Goal: Task Accomplishment & Management: Complete application form

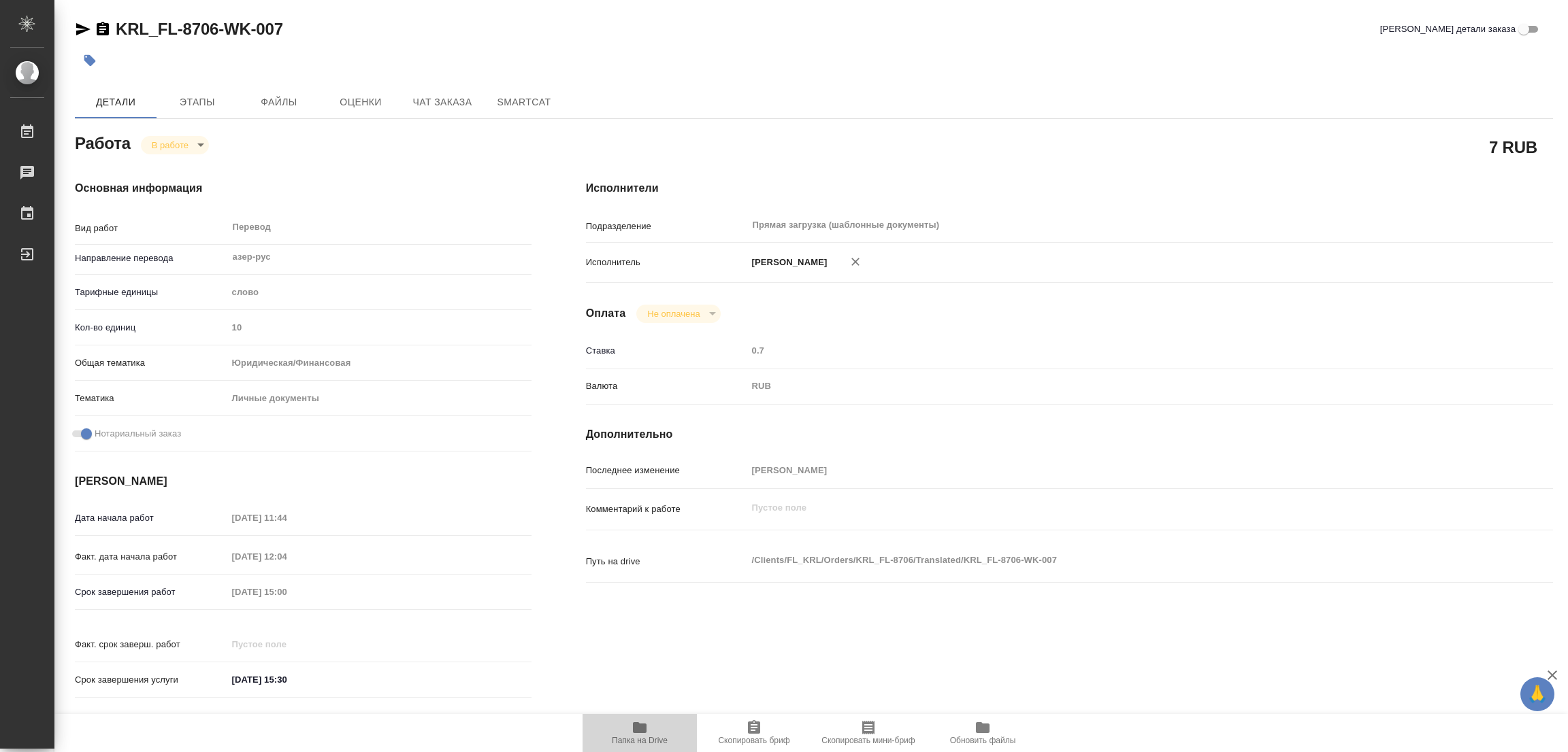
click at [627, 731] on span "Папка на Drive" at bounding box center [639, 732] width 98 height 26
drag, startPoint x: 330, startPoint y: 177, endPoint x: 222, endPoint y: 139, distance: 114.5
click at [301, 168] on div "Основная информация Вид работ Перевод x ​ Направление перевода азер-рус ​ Тариф…" at bounding box center [303, 443] width 511 height 580
click at [172, 148] on body "🙏 .cls-1 fill:#fff; AWATERA [PERSON_NAME] Работы 0 Чаты График Выйти KRL_FL-870…" at bounding box center [784, 376] width 1568 height 752
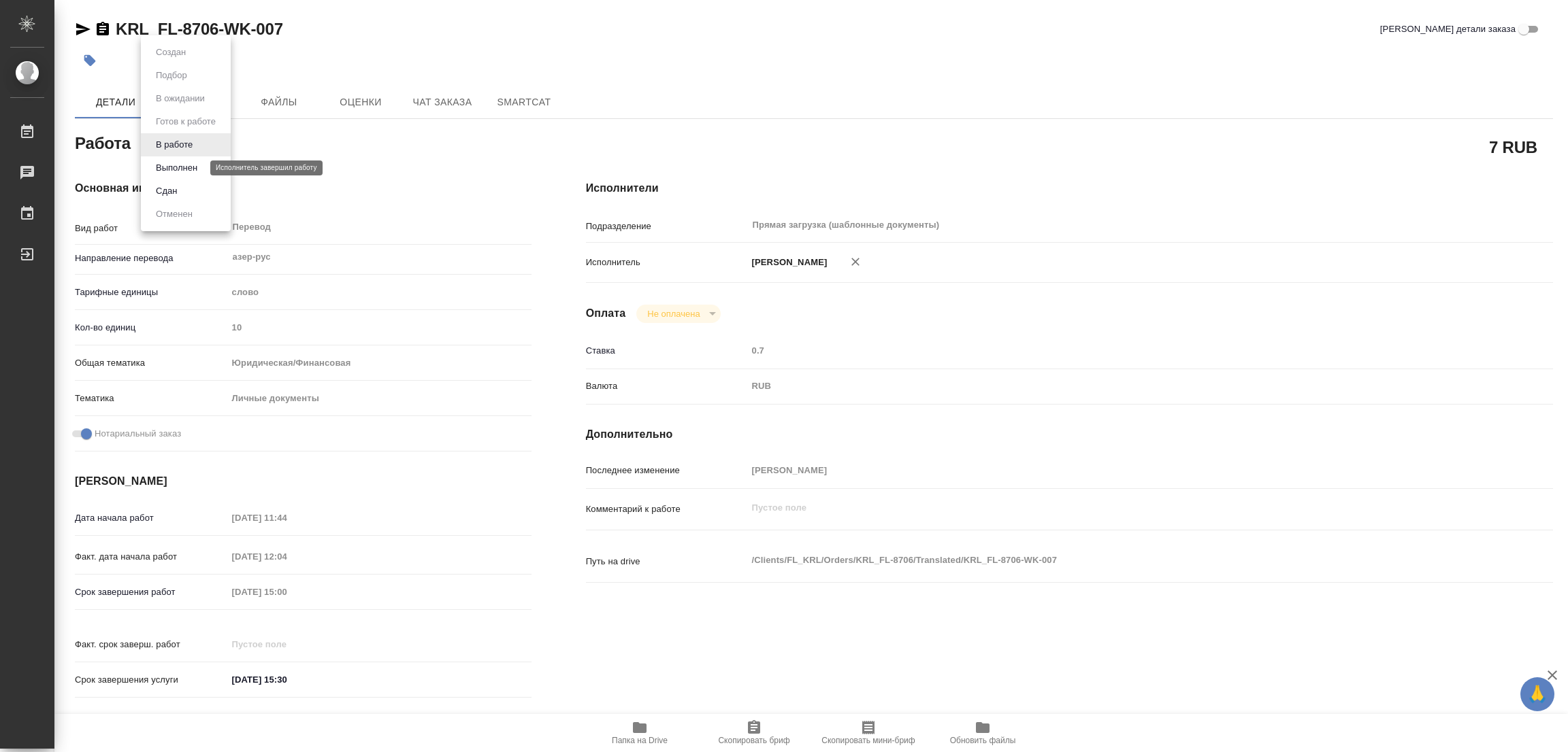
click at [169, 168] on button "Выполнен" at bounding box center [176, 167] width 50 height 15
type textarea "x"
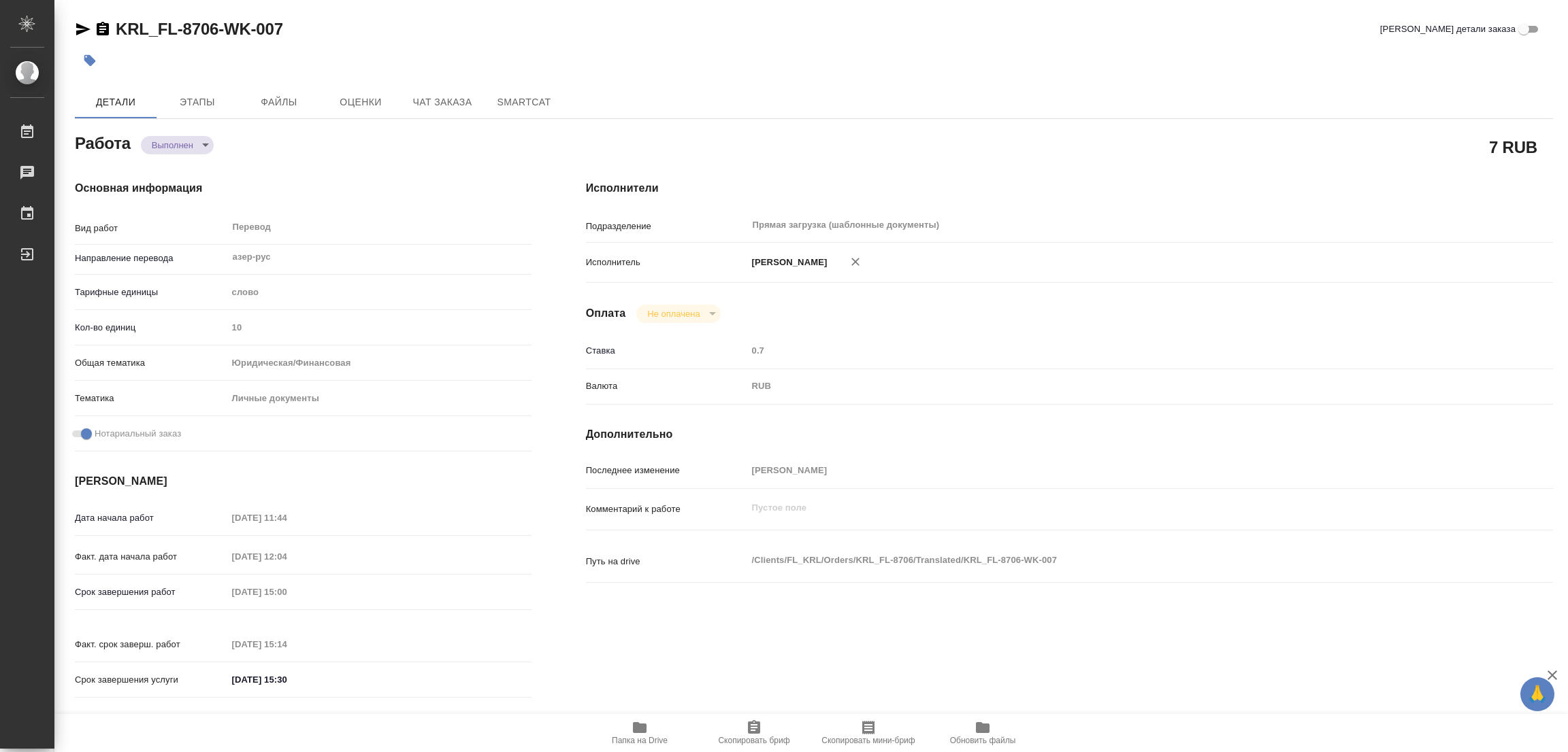
type textarea "x"
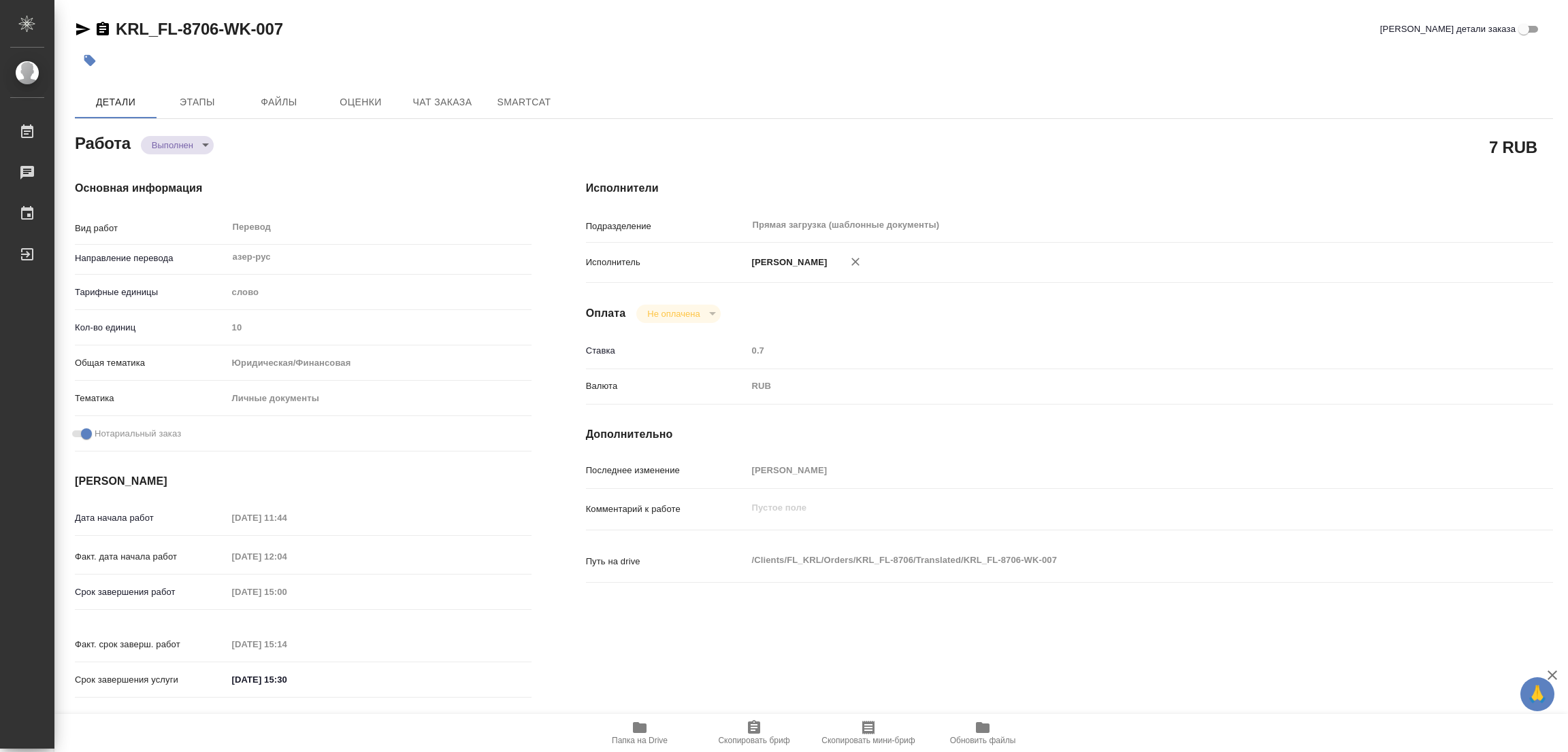
type textarea "x"
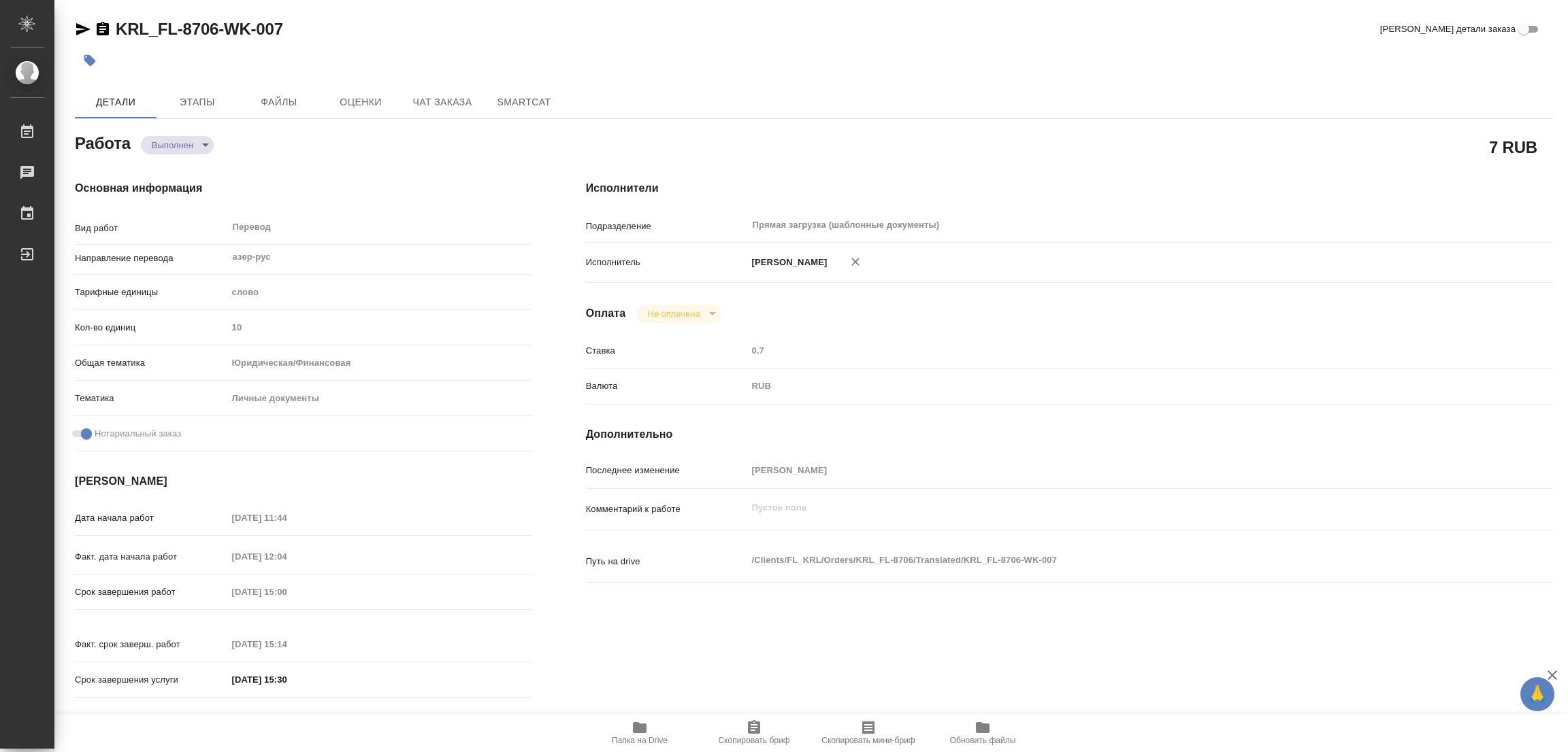
type textarea "x"
click at [83, 56] on icon "button" at bounding box center [89, 60] width 14 height 14
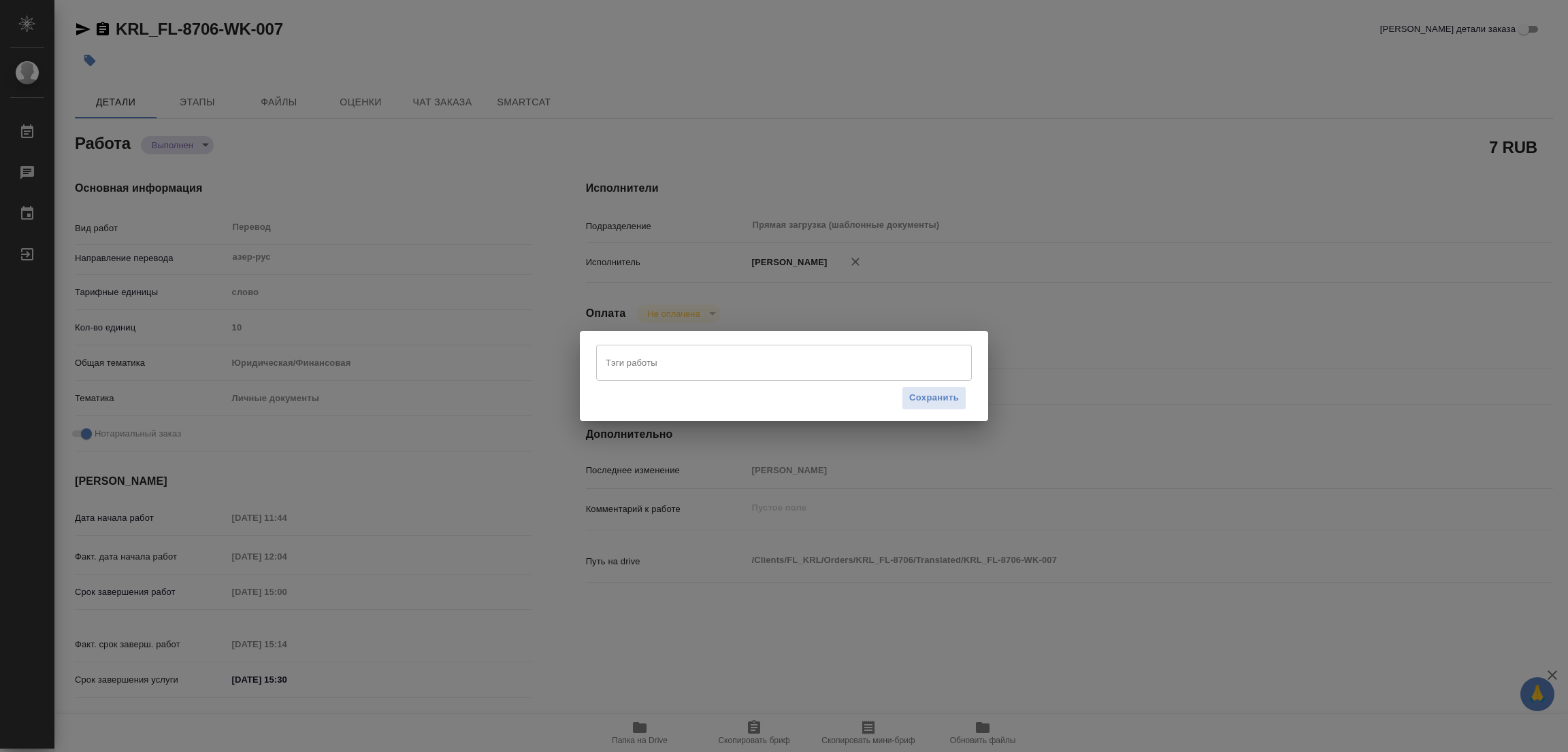
type textarea "x"
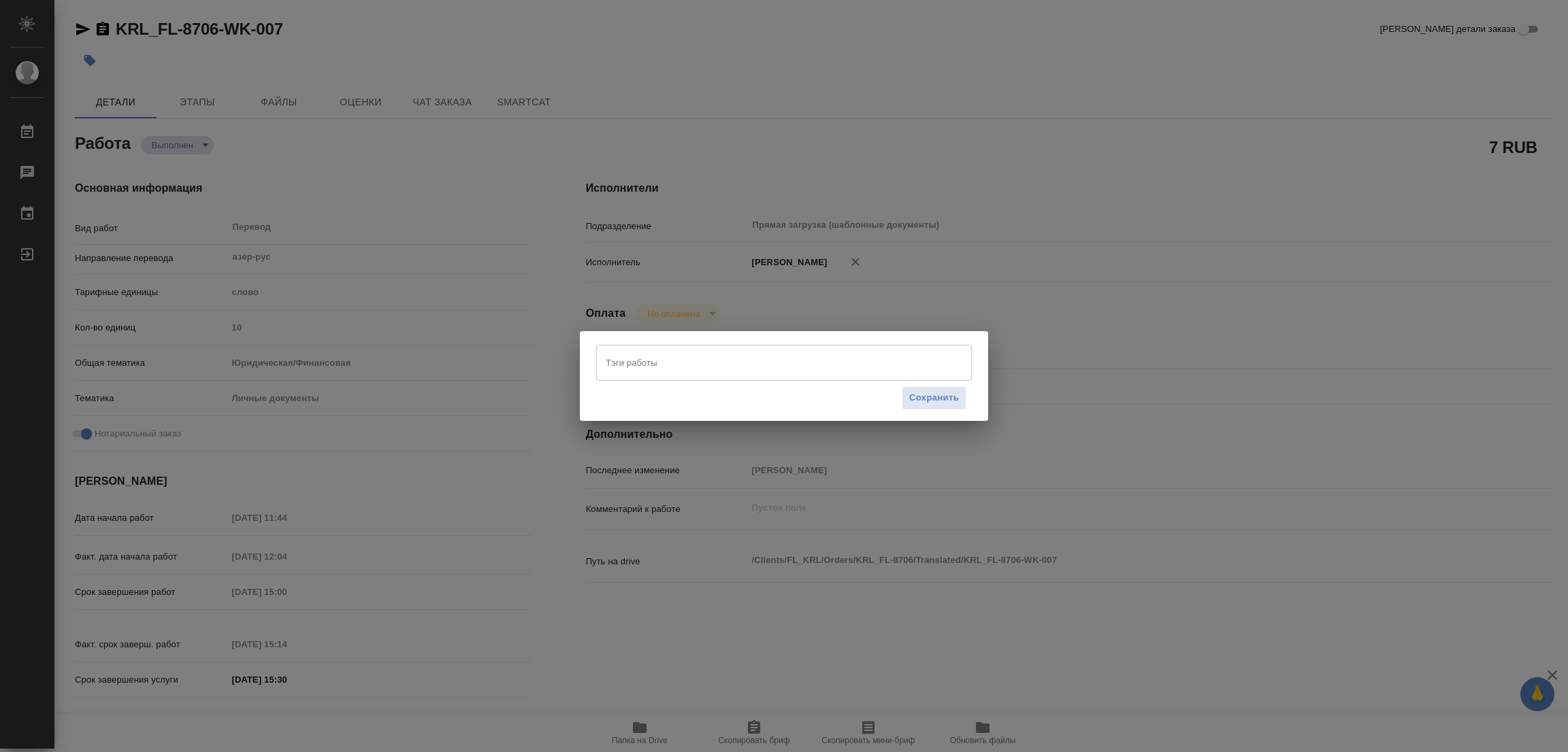
click at [617, 352] on input "Тэги работы" at bounding box center [771, 363] width 338 height 23
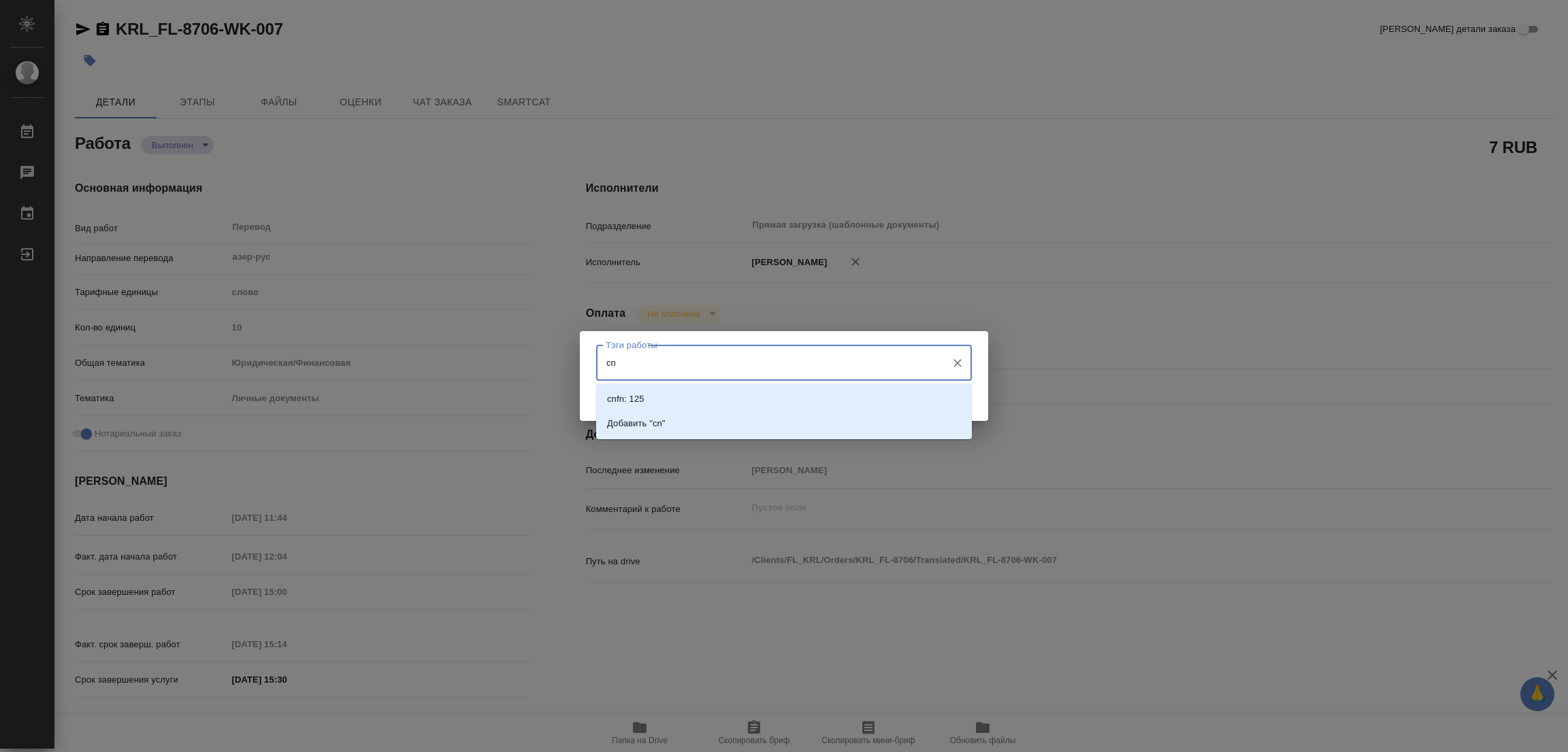
type input "c"
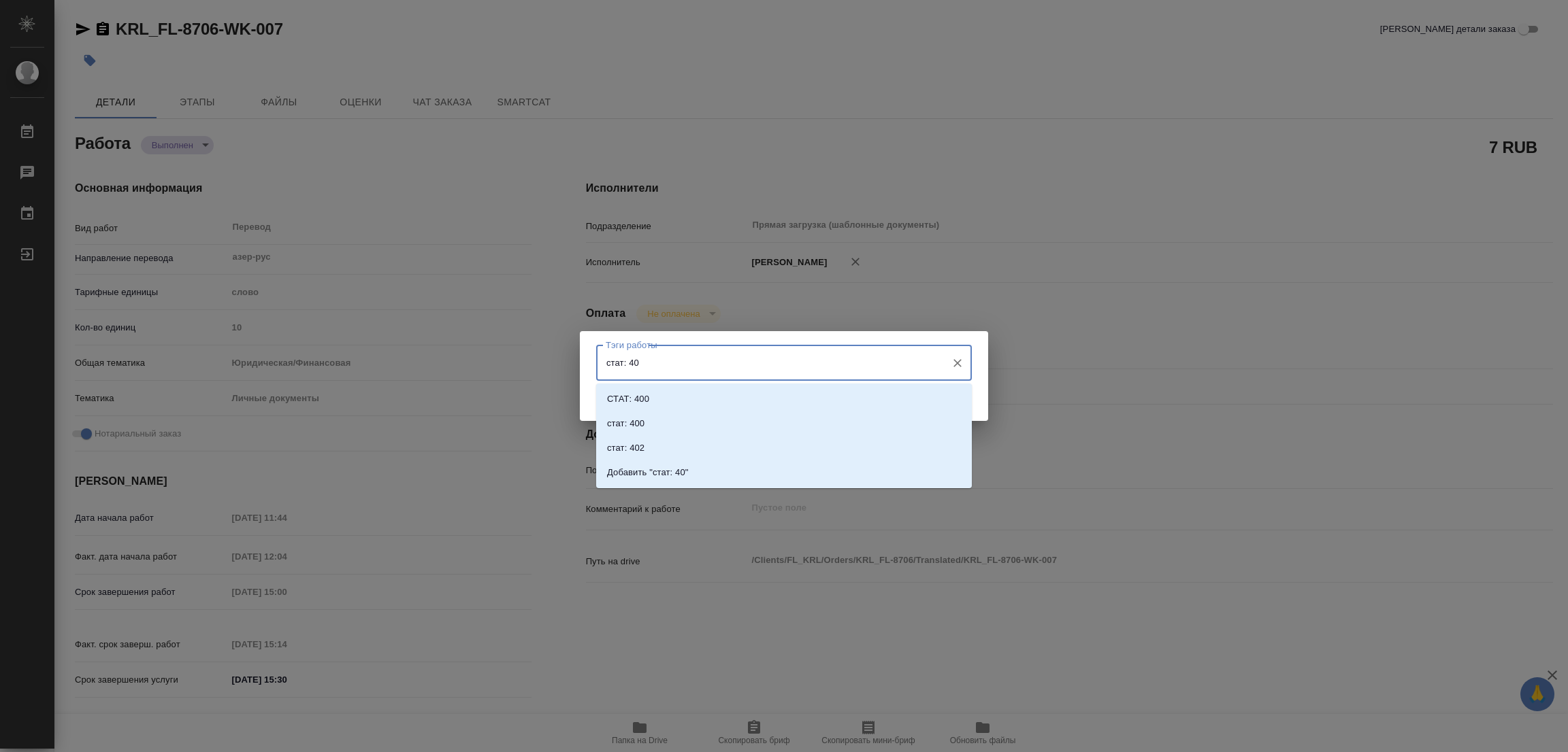
type input "стат: 400"
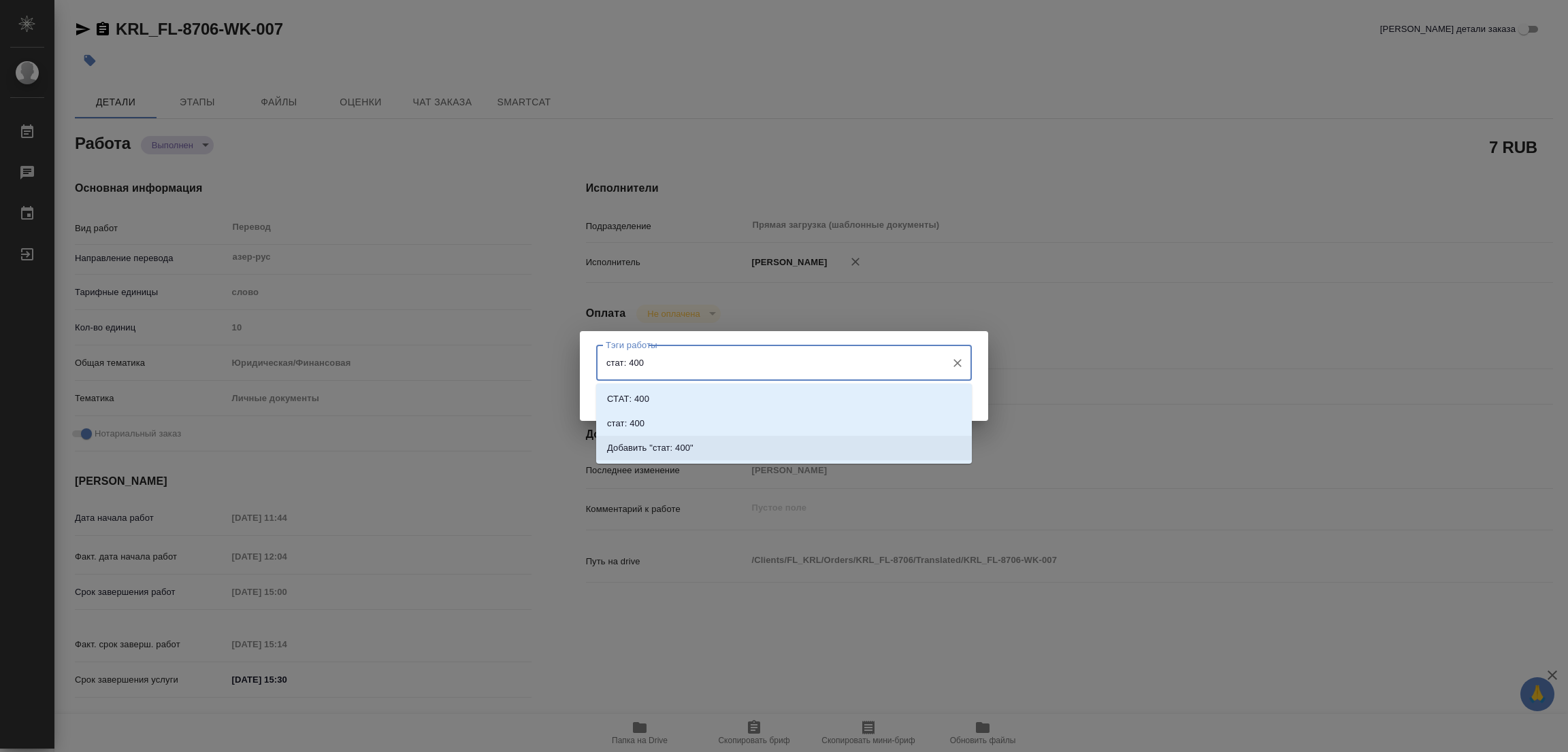
click at [673, 450] on p "Добавить "стат: 400"" at bounding box center [650, 448] width 86 height 14
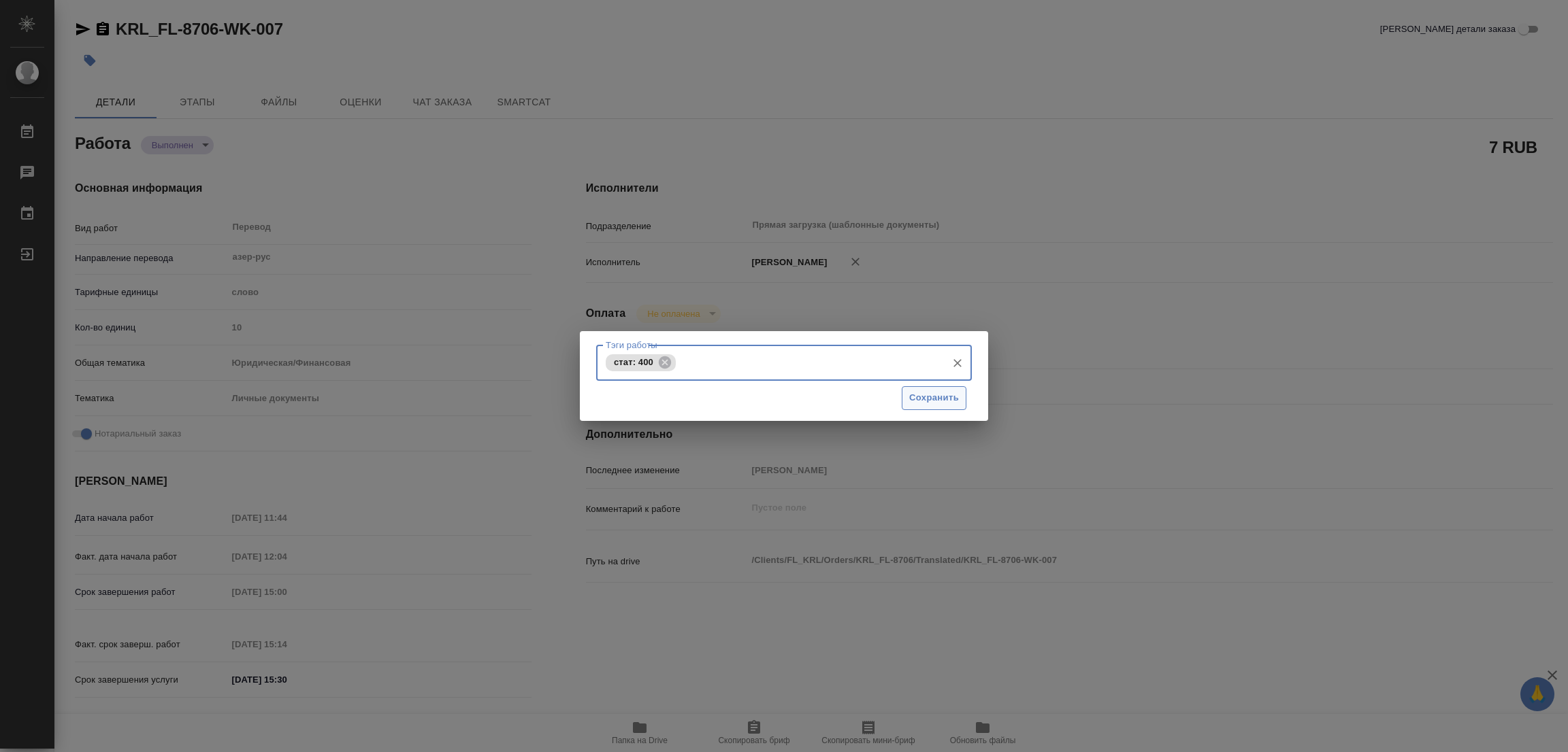
click at [938, 396] on span "Сохранить" at bounding box center [933, 398] width 50 height 16
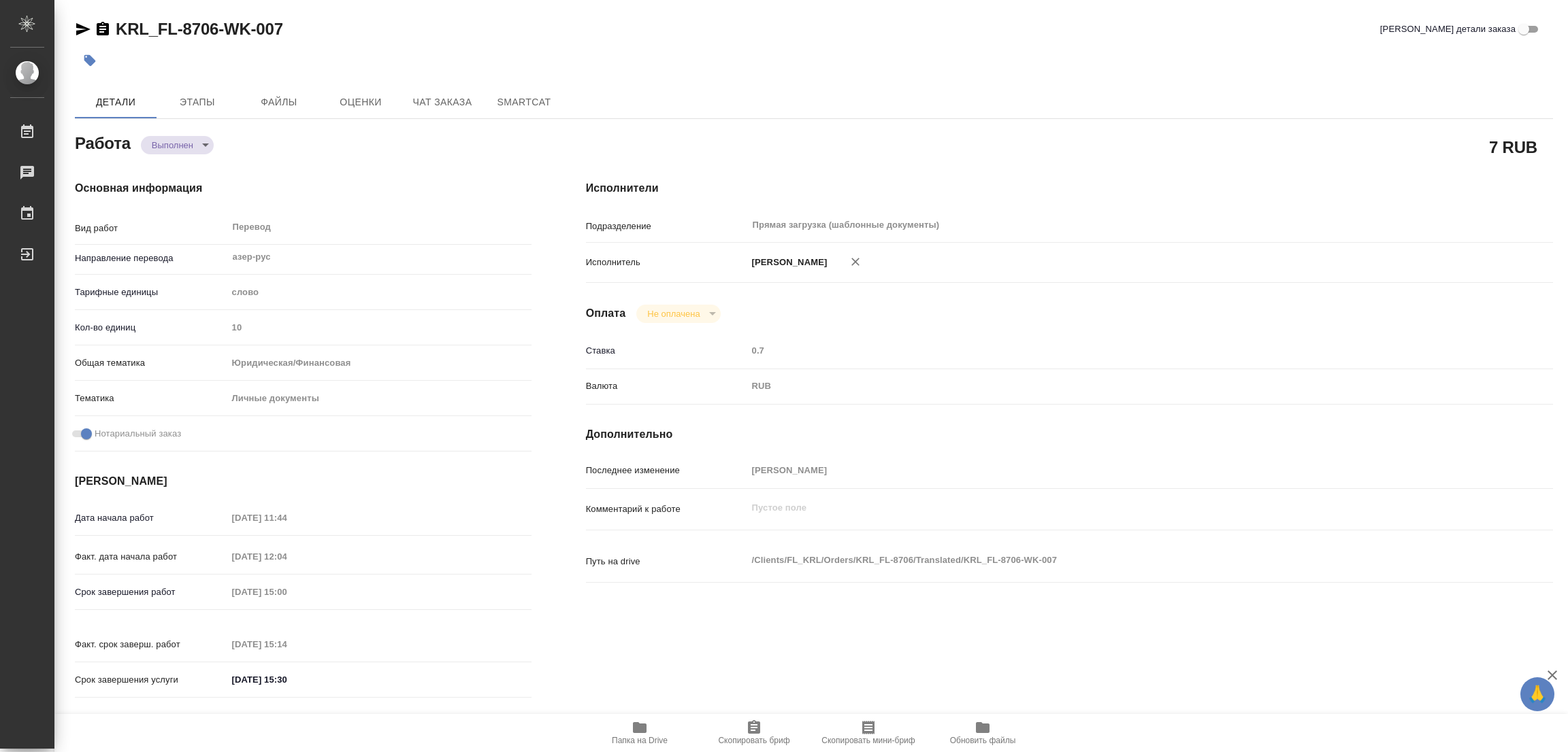
type input "completed"
type textarea "Перевод"
type textarea "x"
type input "азер-рус"
type input "5a8b1489cc6b4906c91bfd90"
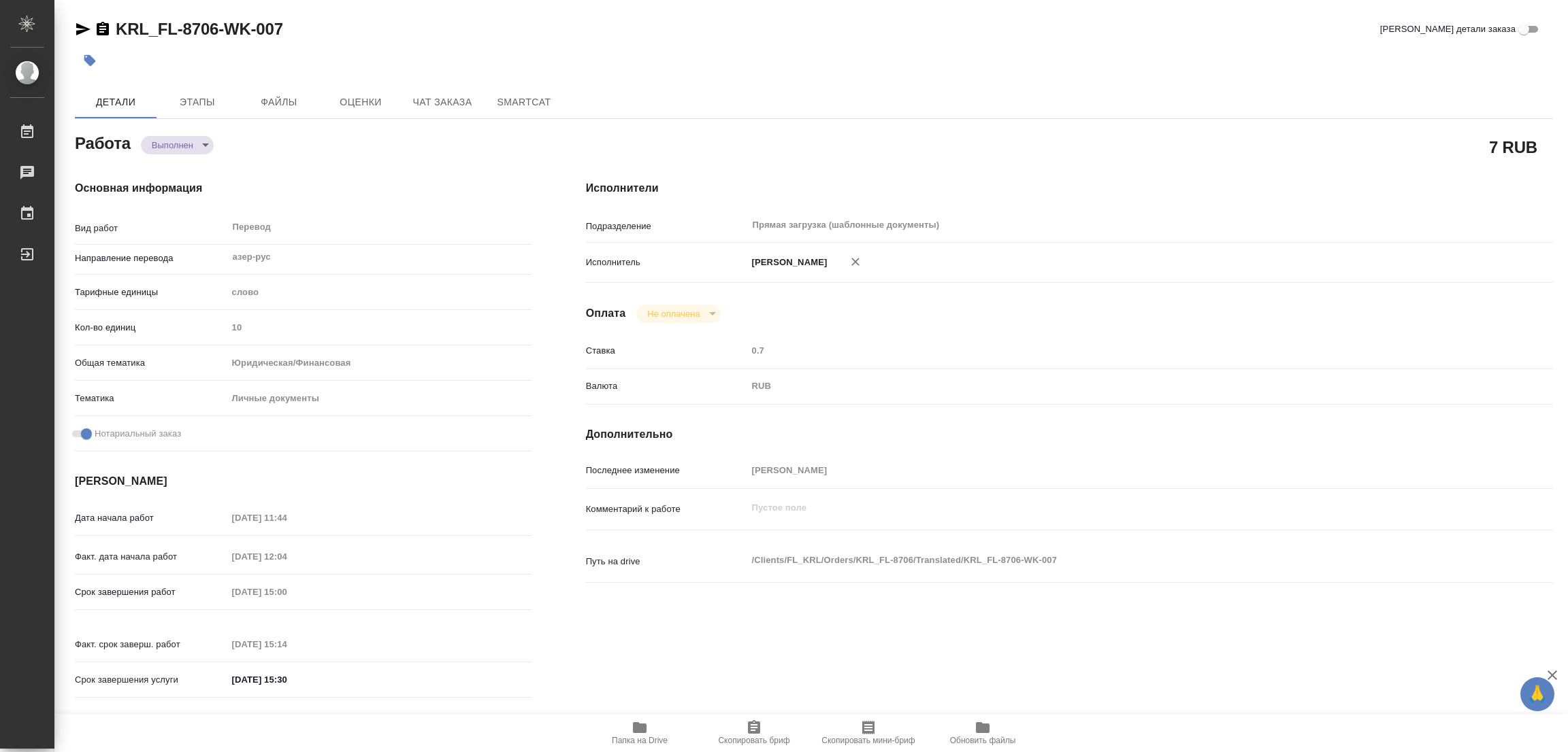
type input "10"
type input "yr-fn"
type input "5a8b8b956a9677013d343cfe"
checkbox input "true"
type input "[DATE] 11:44"
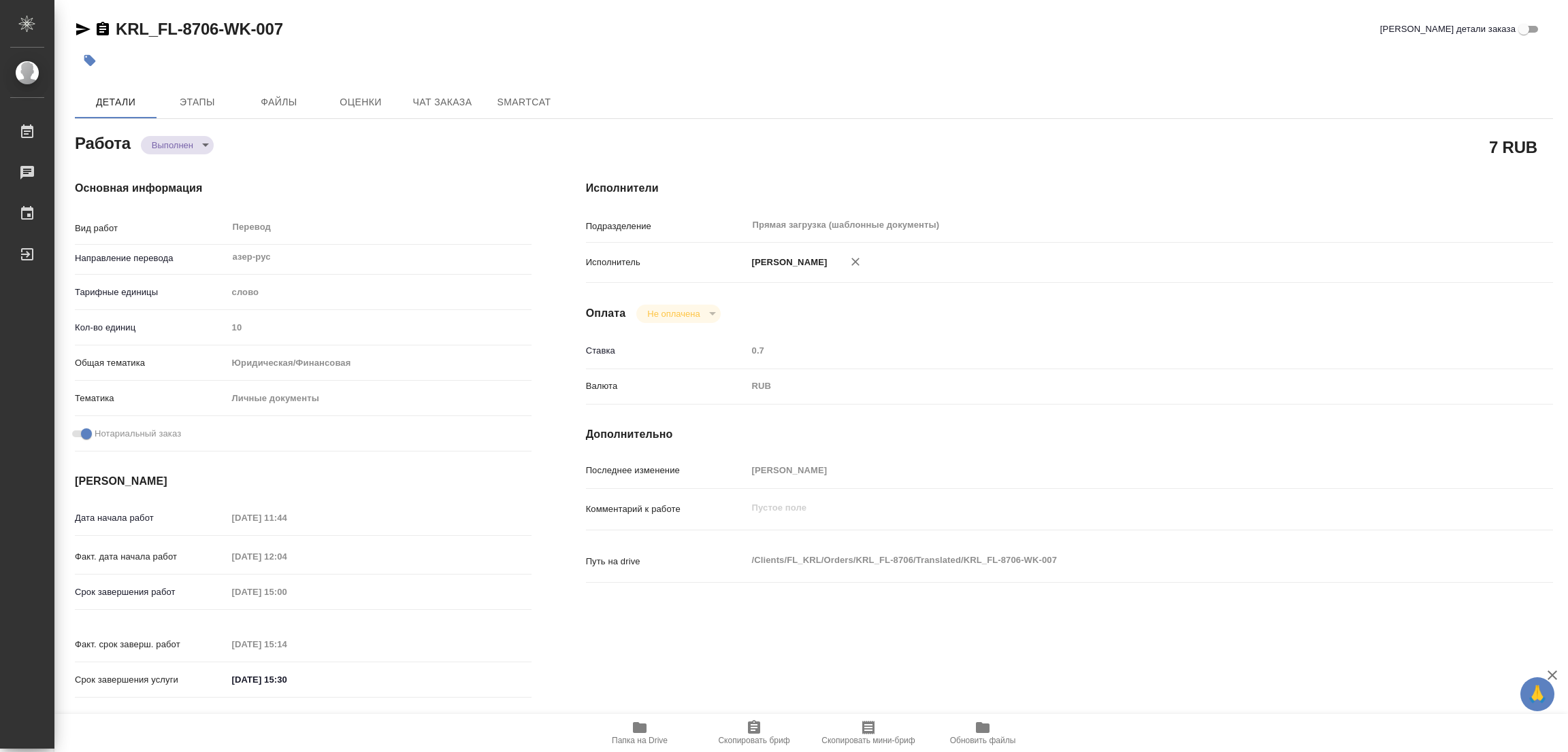
type input "[DATE] 12:04"
type input "[DATE] 15:00"
type input "[DATE] 15:14"
type input "[DATE] 15:30"
type input "Прямая загрузка (шаблонные документы)"
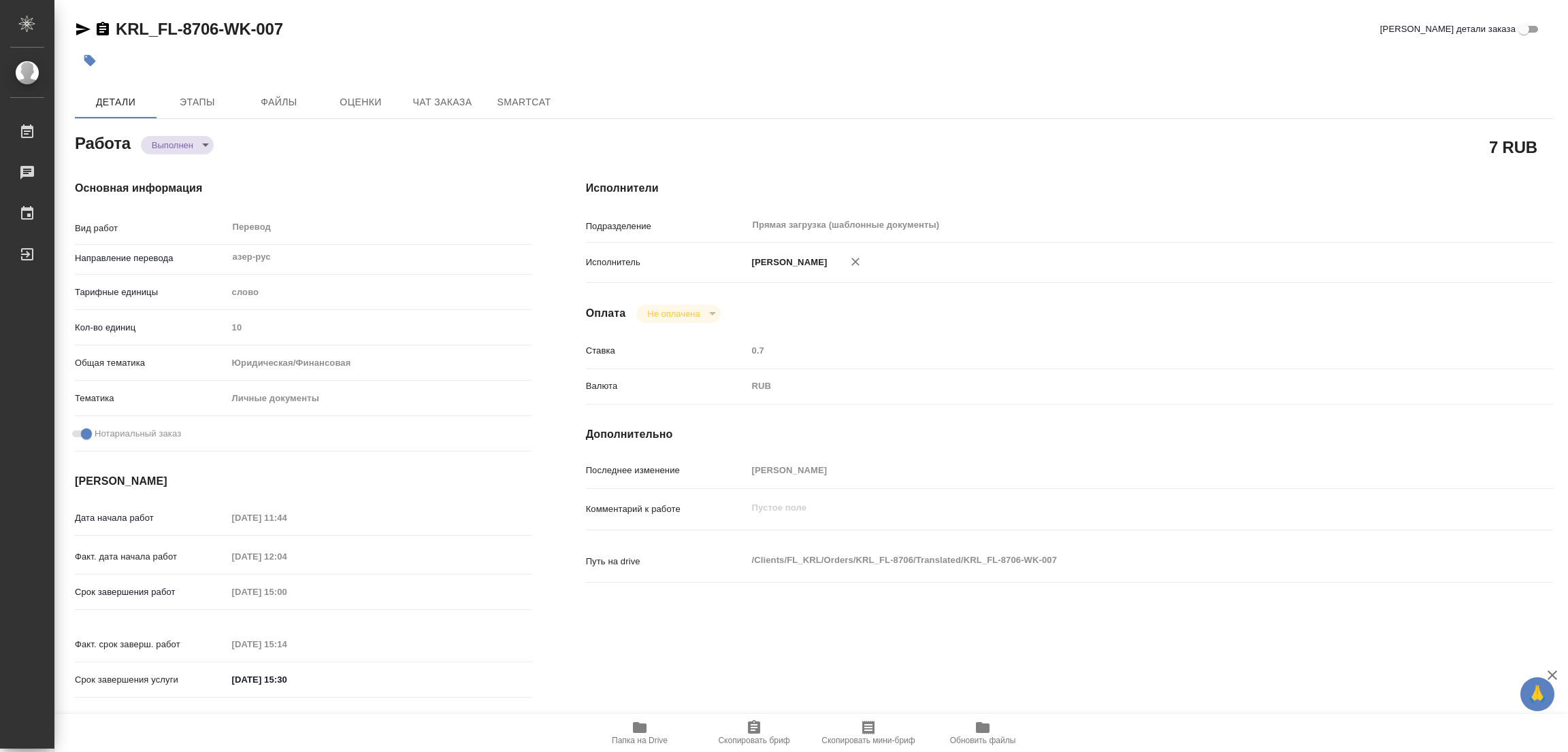
type input "notPayed"
type input "0.7"
type input "RUB"
type input "[PERSON_NAME]"
type textarea "x"
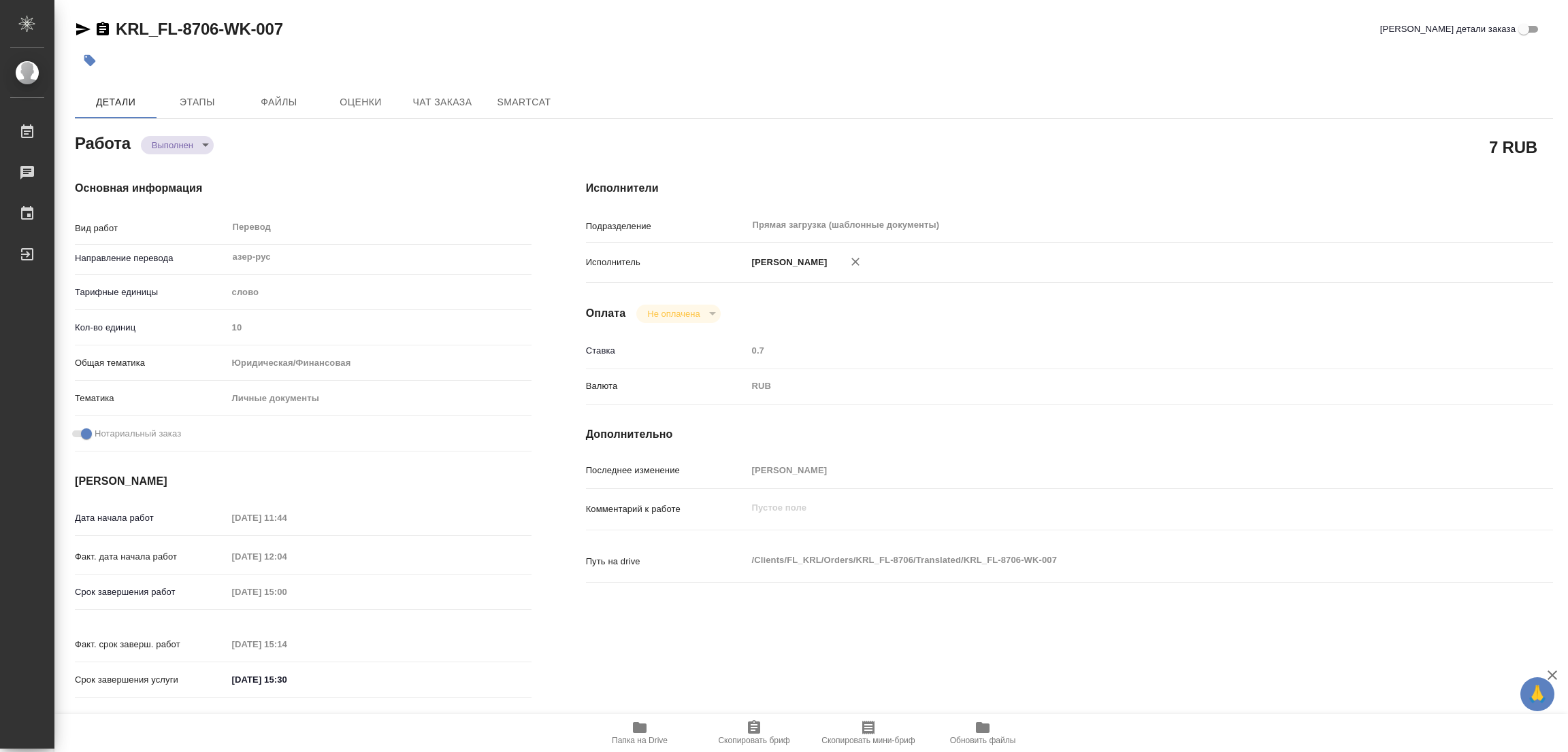
type textarea "/Clients/FL_KRL/Orders/KRL_FL-8706/Translated/KRL_FL-8706-WK-007"
type textarea "x"
type input "KRL_FL-8706"
type input "Перевод Стандарт"
type input "Постредактура машинного перевода, Корректура, Редактура, Перевод, Приёмка по ка…"
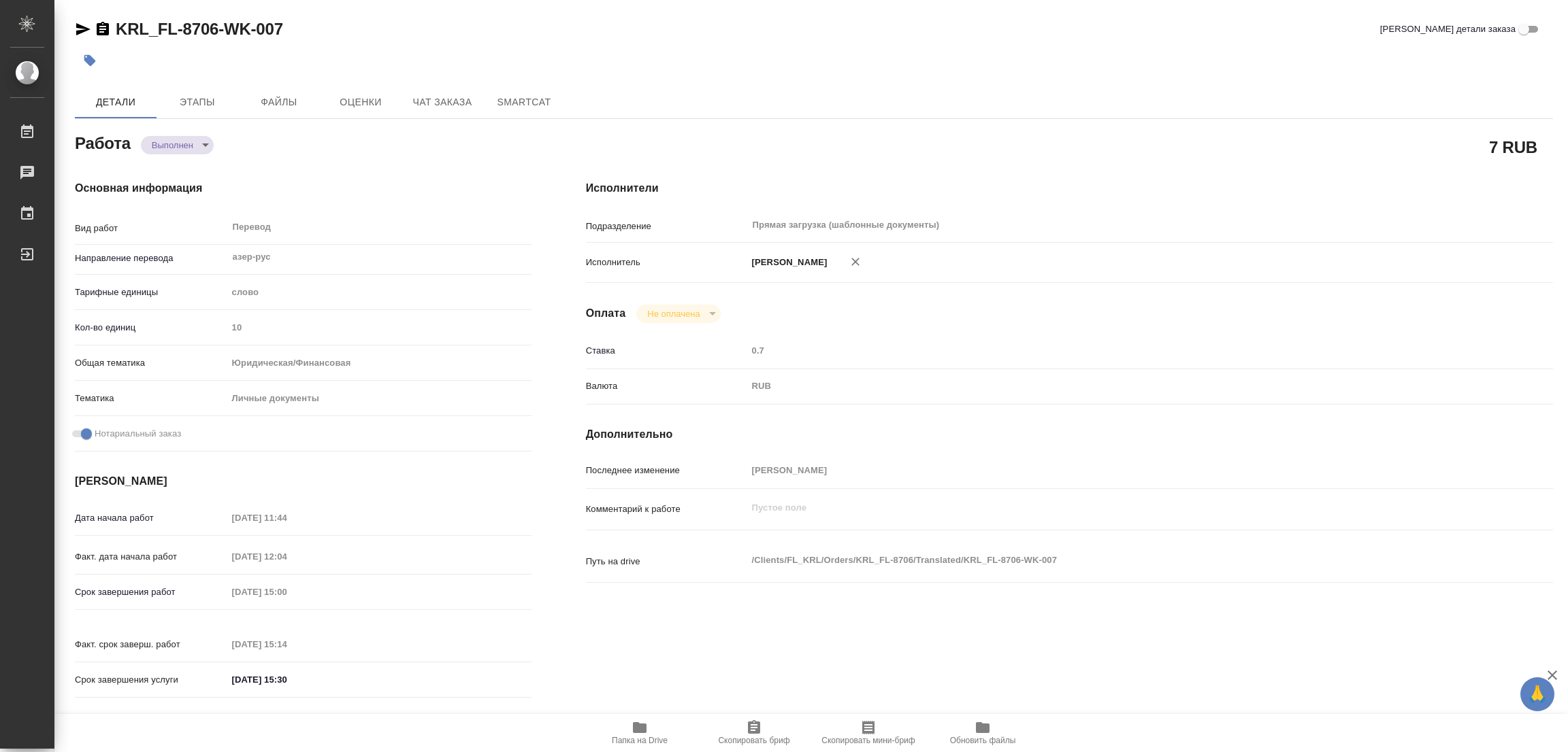
type input "[PERSON_NAME]"
type input "/Clients/FL_KRL/Orders/KRL_FL-8706"
type textarea "x"
type textarea "[PERSON_NAME] [PERSON_NAME]"
type textarea "x"
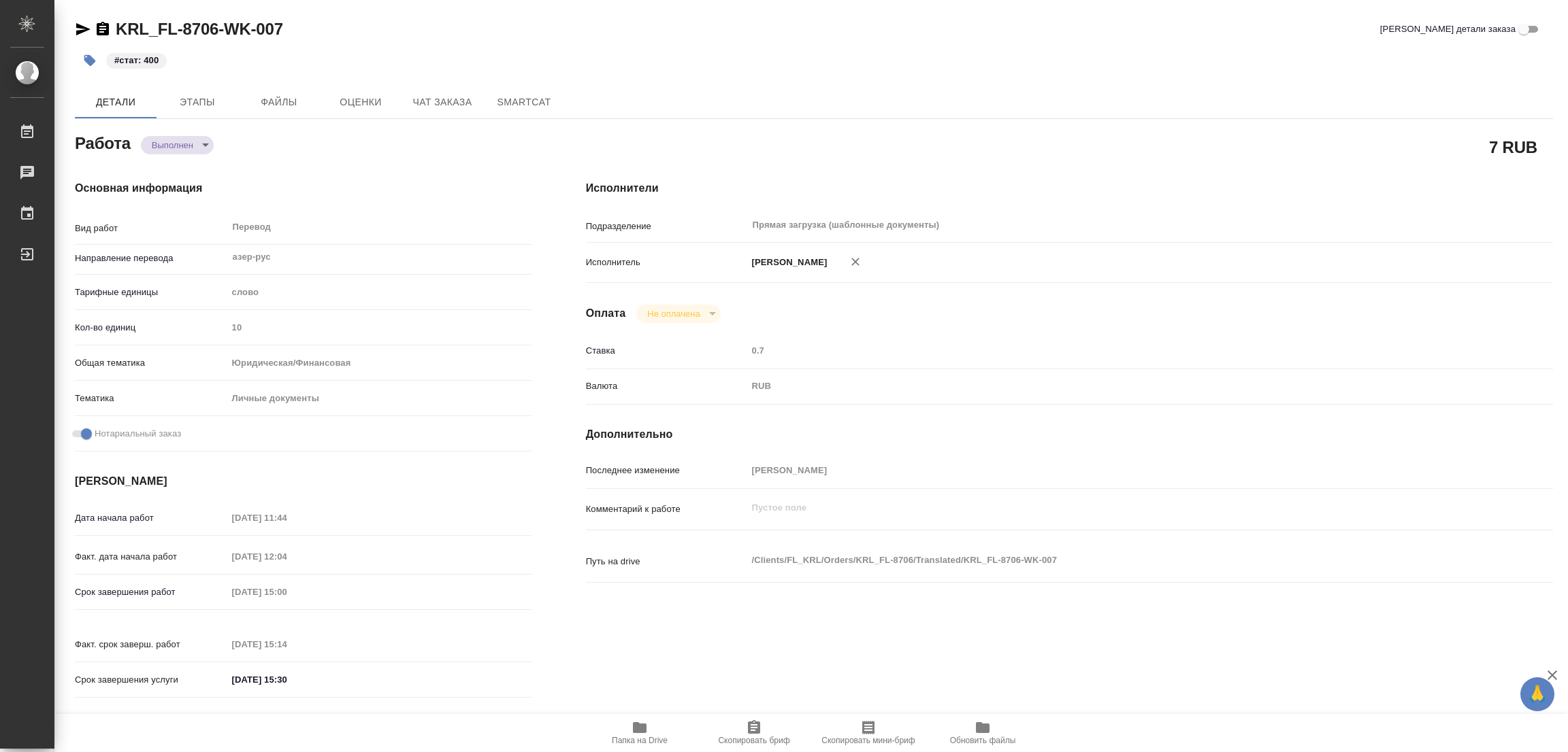
type textarea "x"
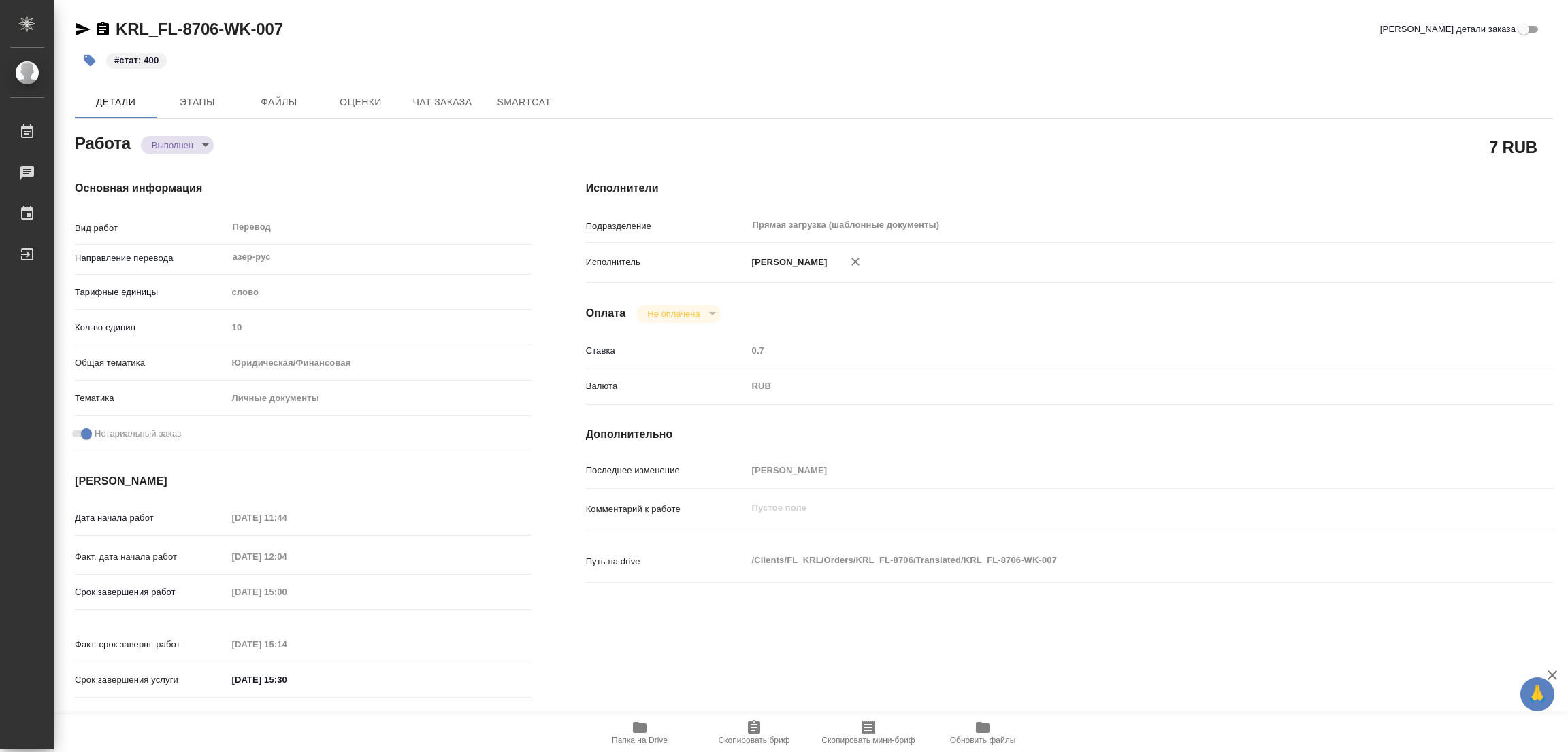
type textarea "x"
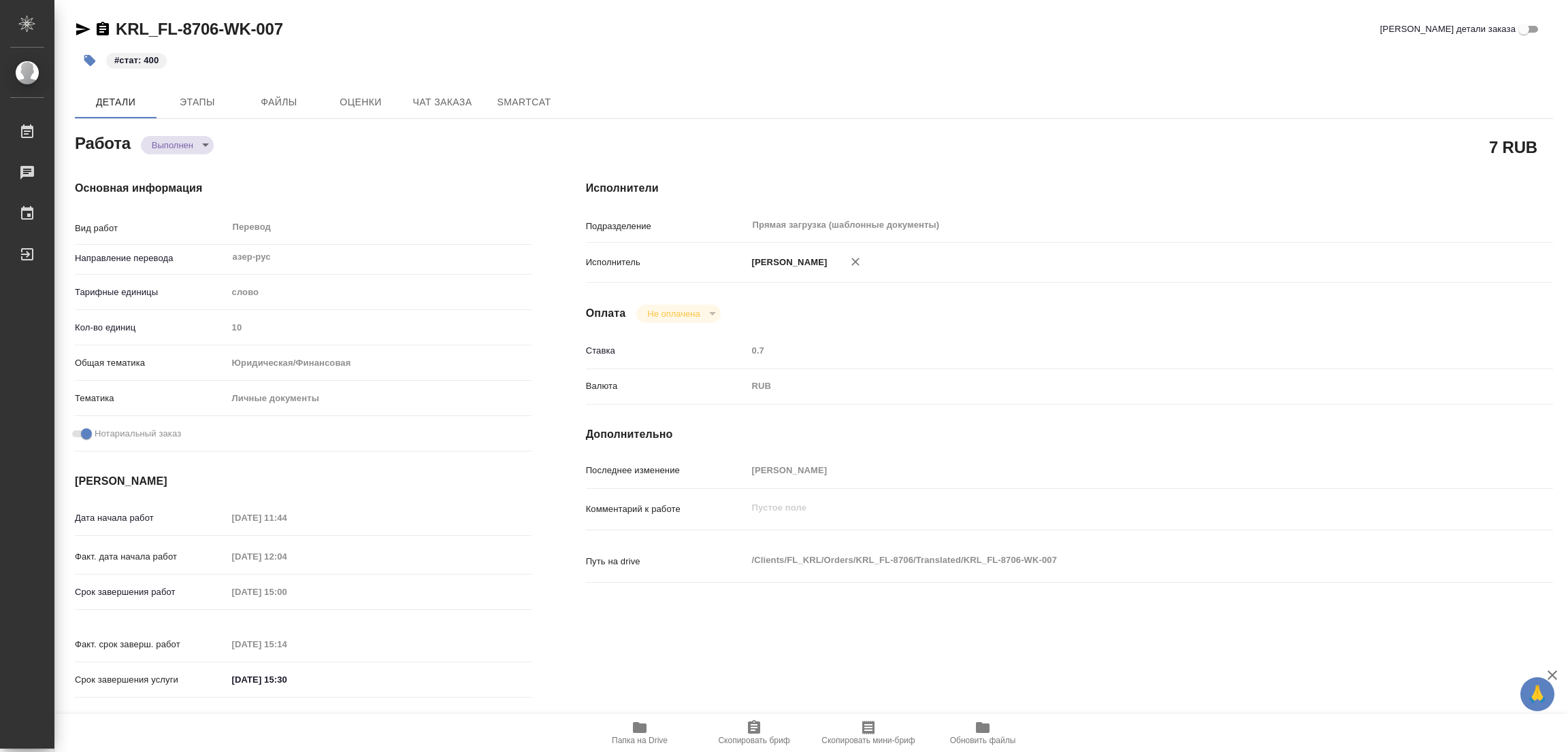
click at [843, 28] on div "KRL_FL-8706-WK-007 Кратко детали заказа" at bounding box center [814, 29] width 1478 height 21
type textarea "x"
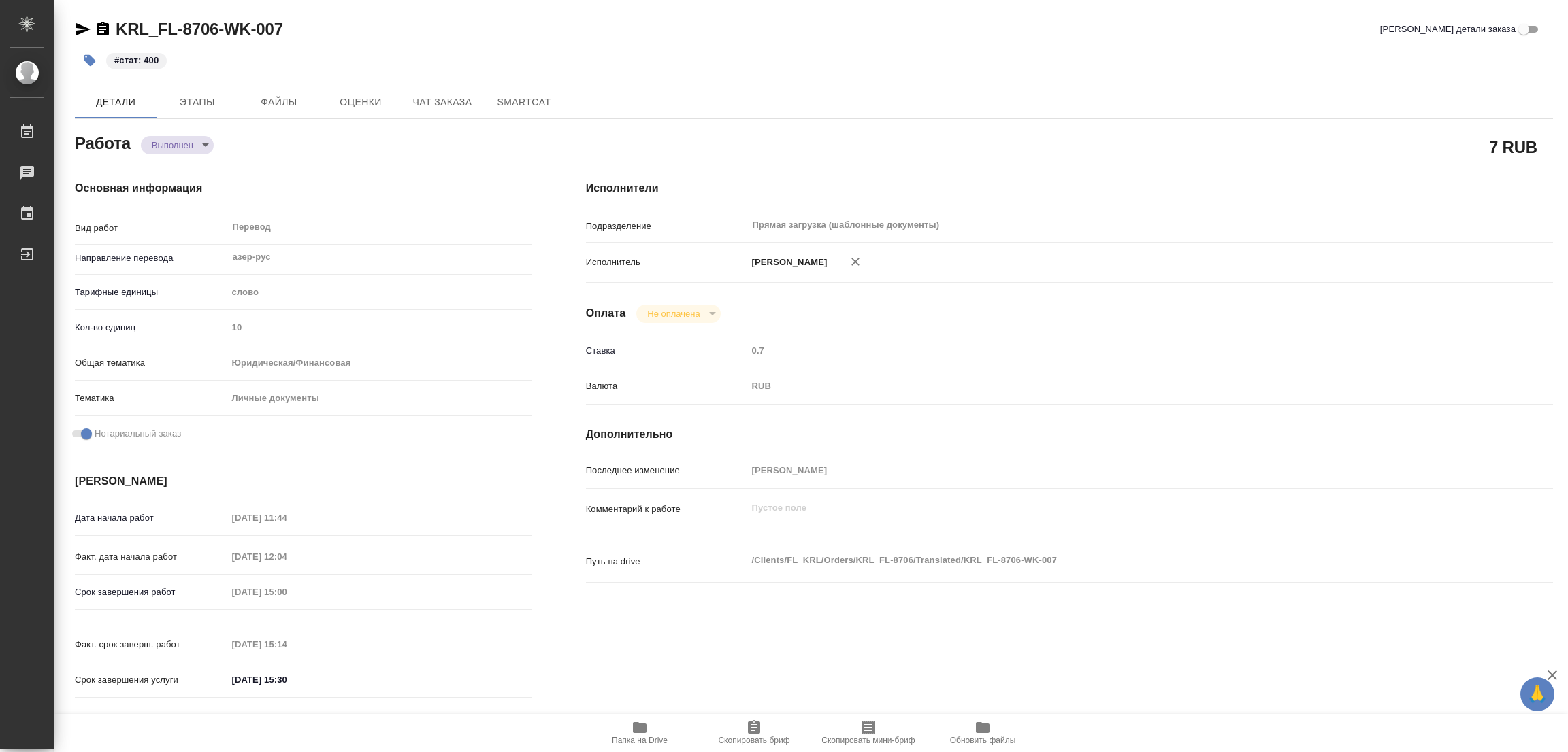
type textarea "x"
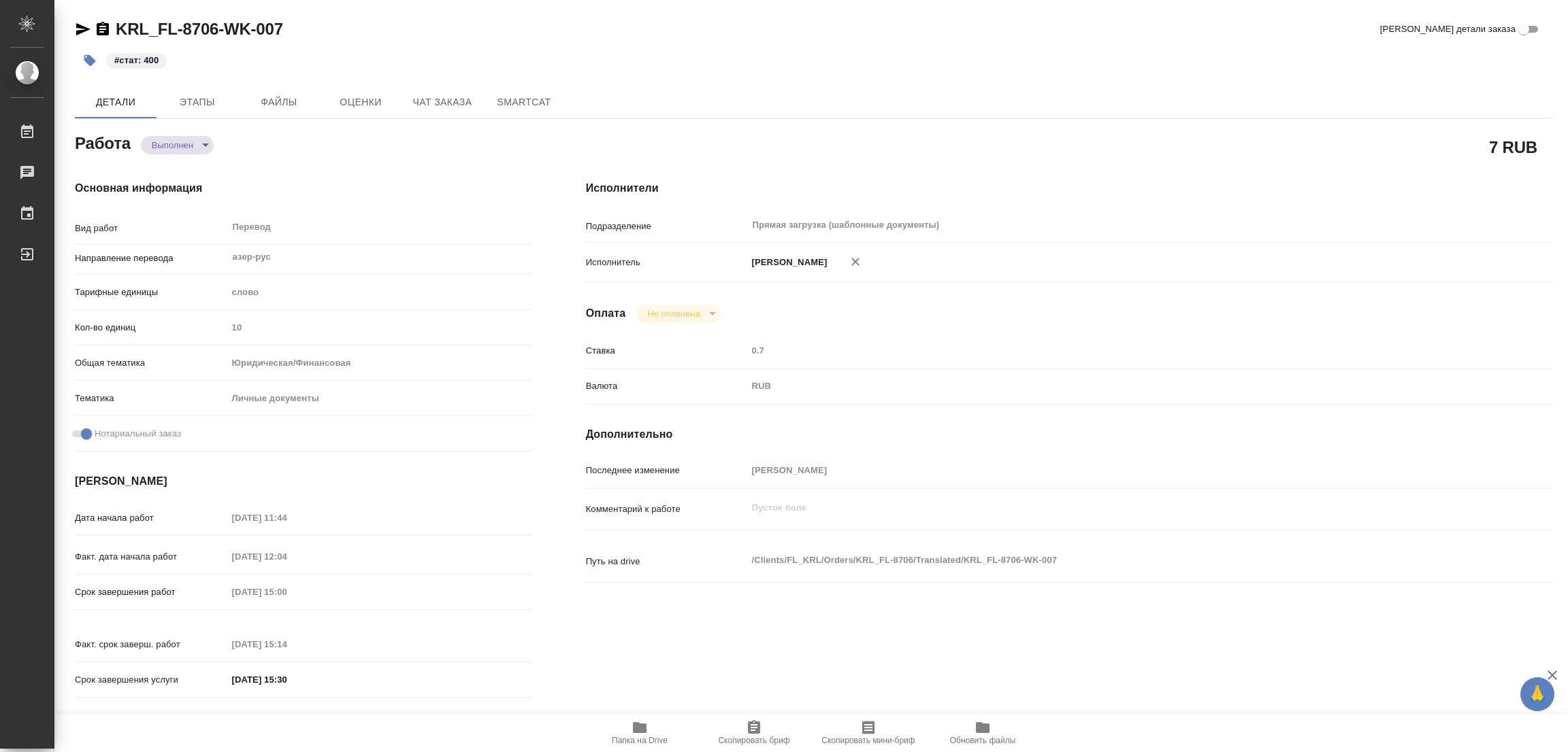
type textarea "x"
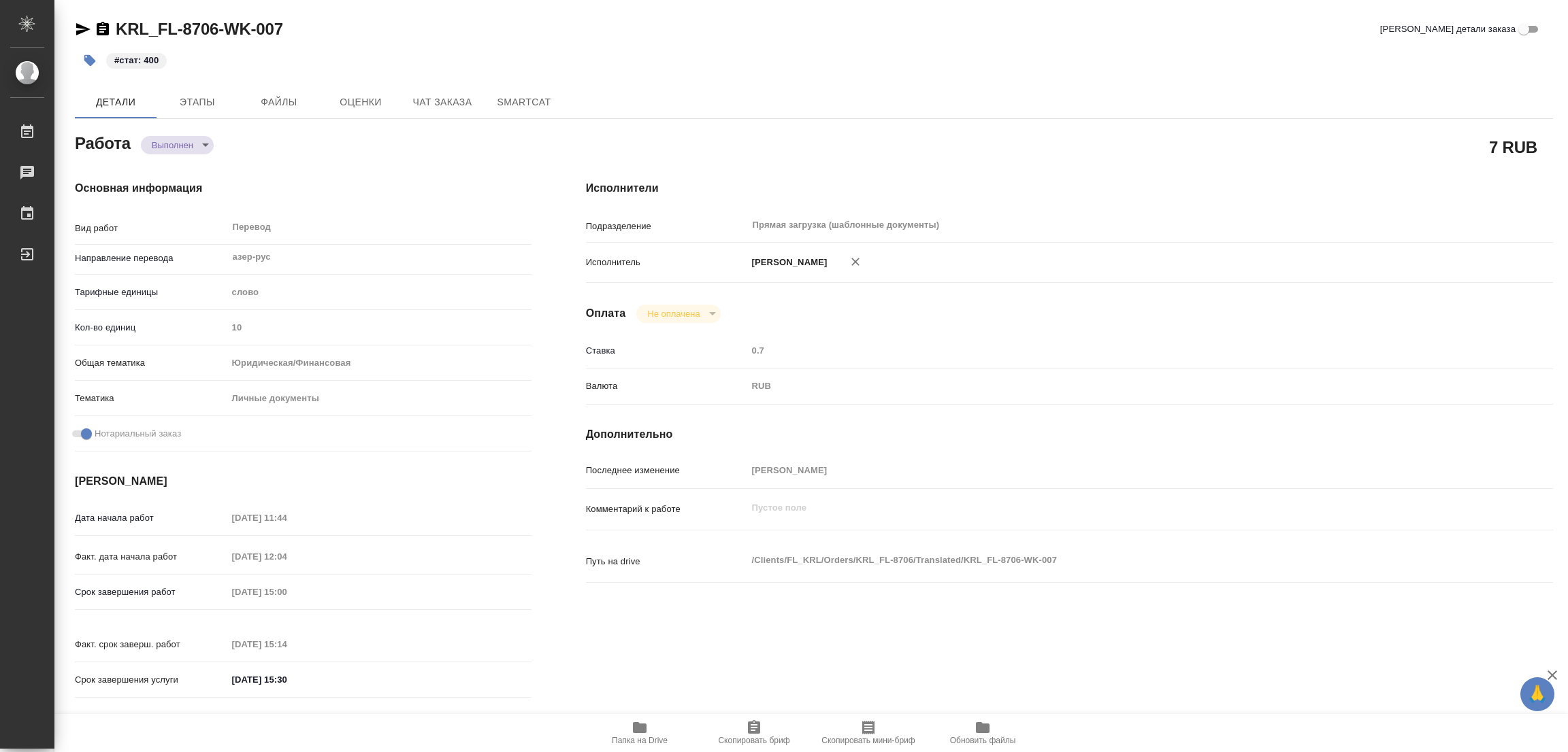
type textarea "x"
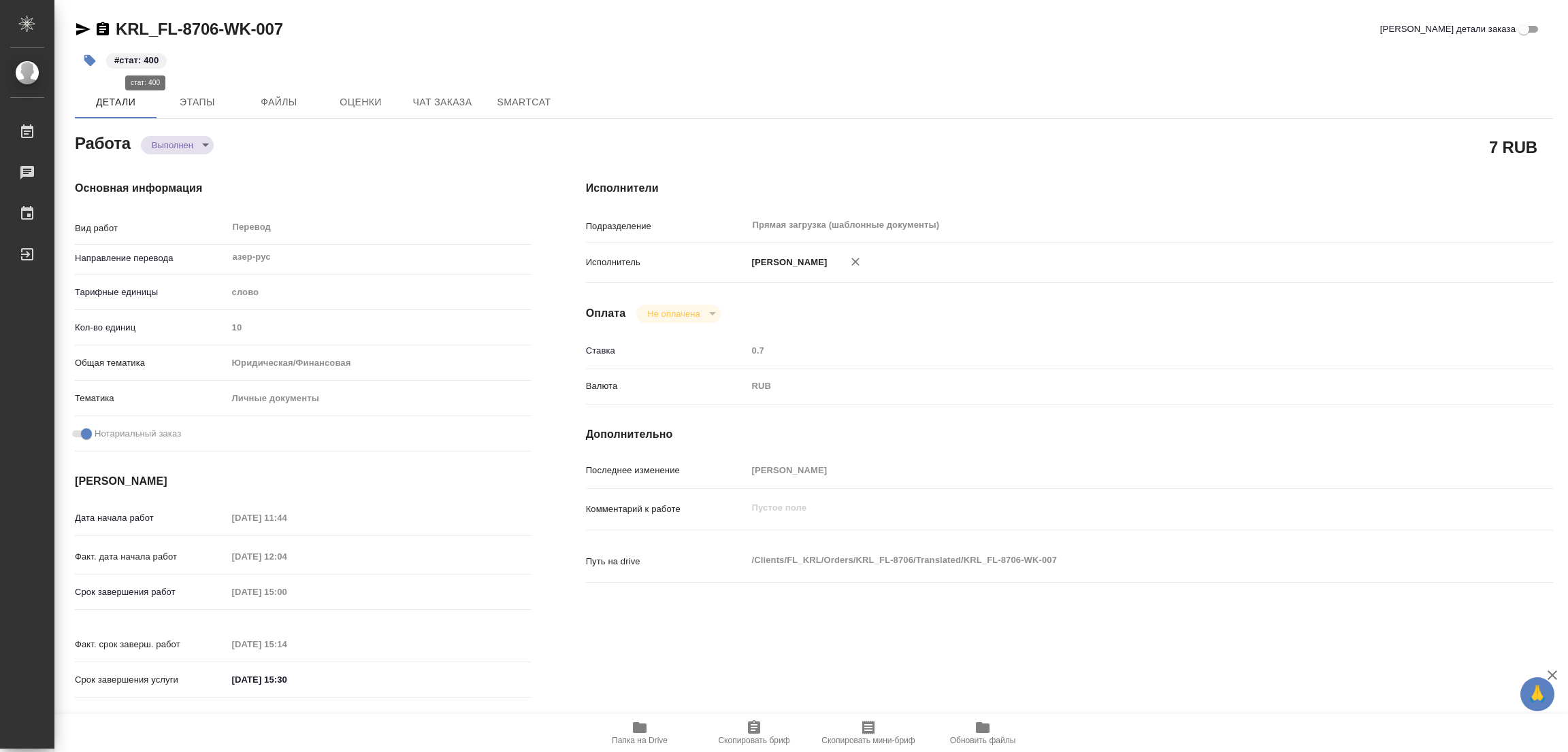
type textarea "x"
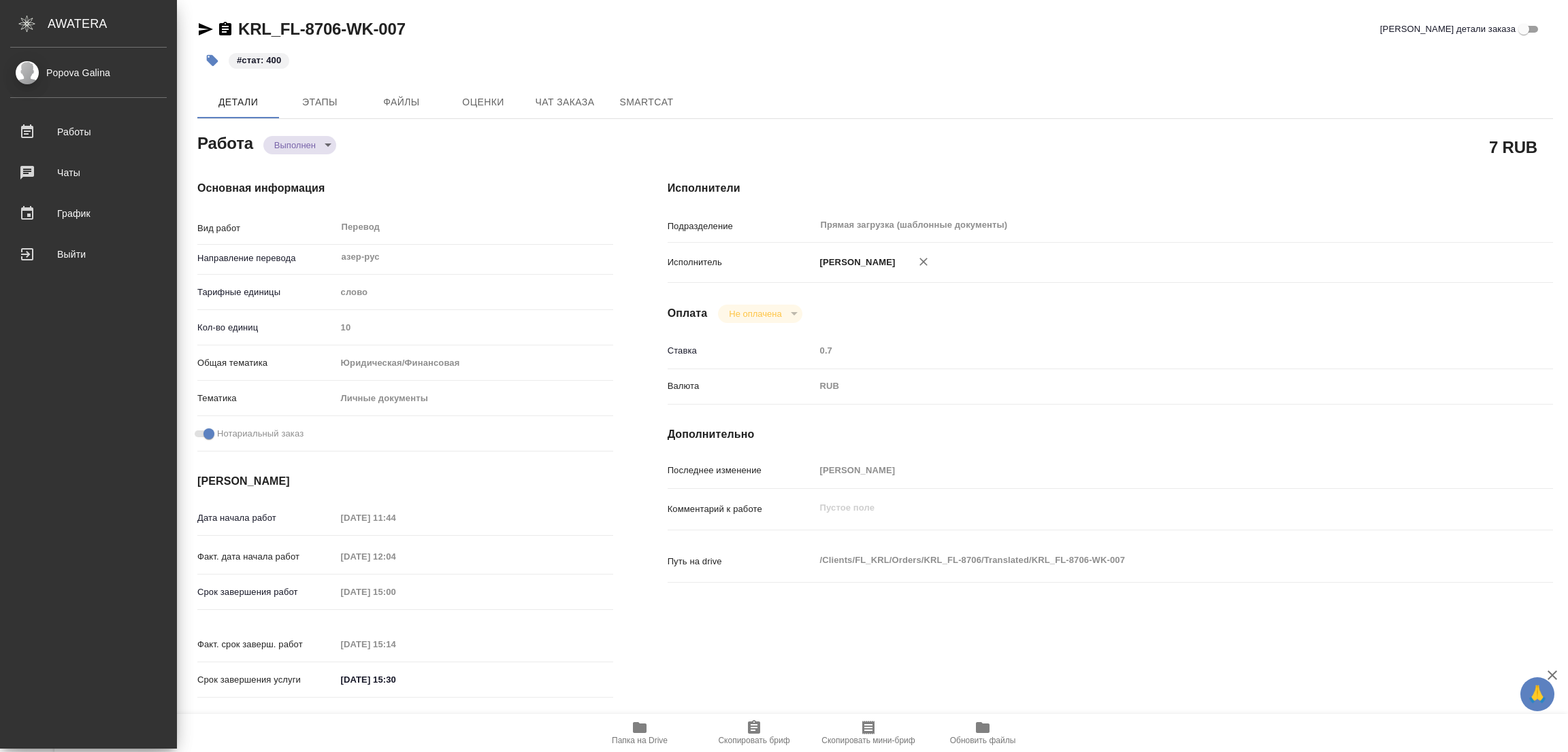
type textarea "x"
